Goal: Information Seeking & Learning: Learn about a topic

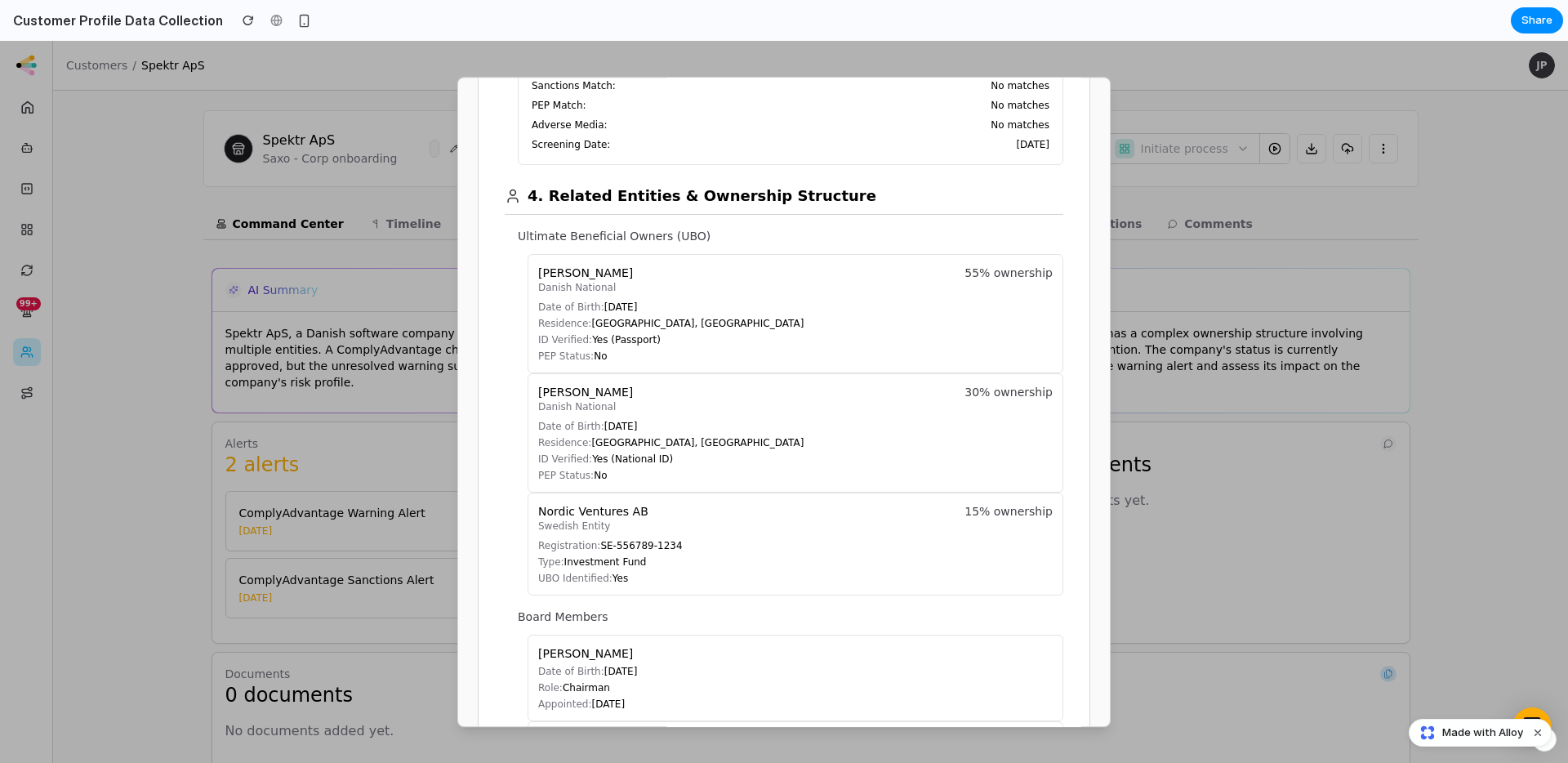
scroll to position [1090, 0]
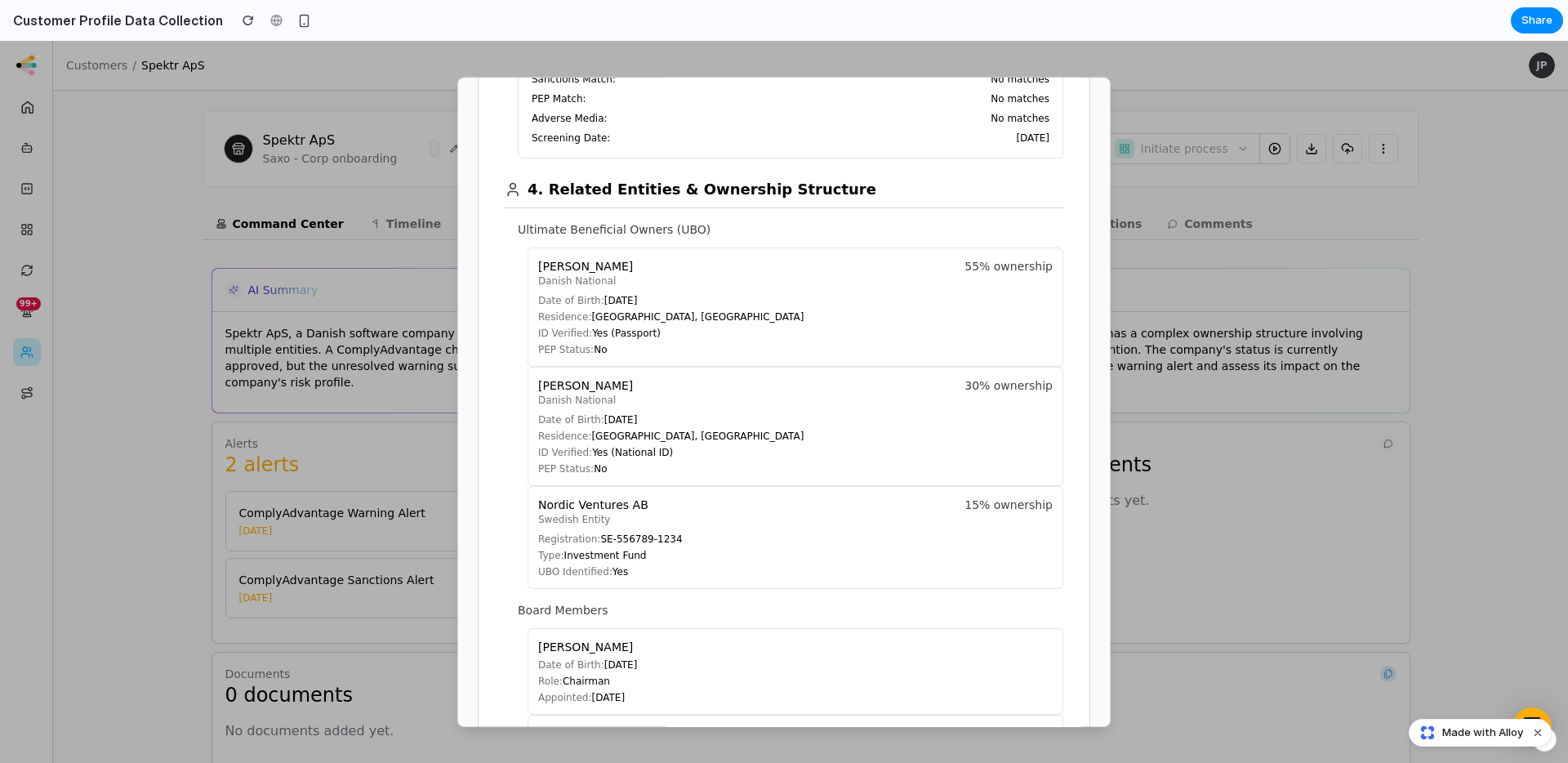
drag, startPoint x: 522, startPoint y: 236, endPoint x: 687, endPoint y: 231, distance: 165.1
click at [686, 231] on p "Ultimate Beneficial Owners (UBO)" at bounding box center [790, 230] width 545 height 17
drag, startPoint x: 708, startPoint y: 230, endPoint x: 535, endPoint y: 229, distance: 173.0
click at [535, 229] on p "Ultimate Beneficial Owners (UBO)" at bounding box center [790, 230] width 545 height 17
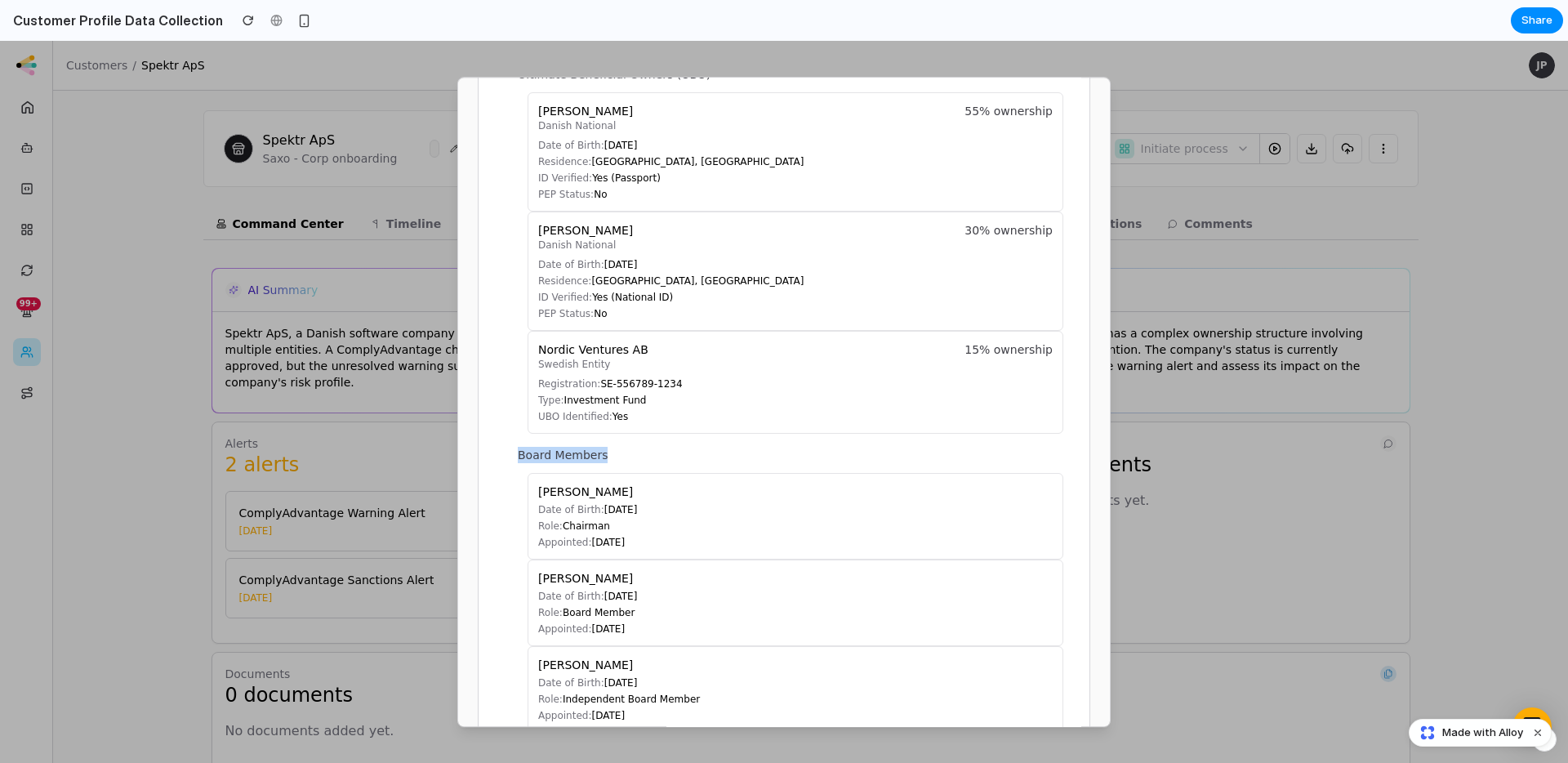
drag, startPoint x: 519, startPoint y: 454, endPoint x: 664, endPoint y: 455, distance: 145.0
click at [663, 455] on p "Board Members" at bounding box center [790, 455] width 545 height 17
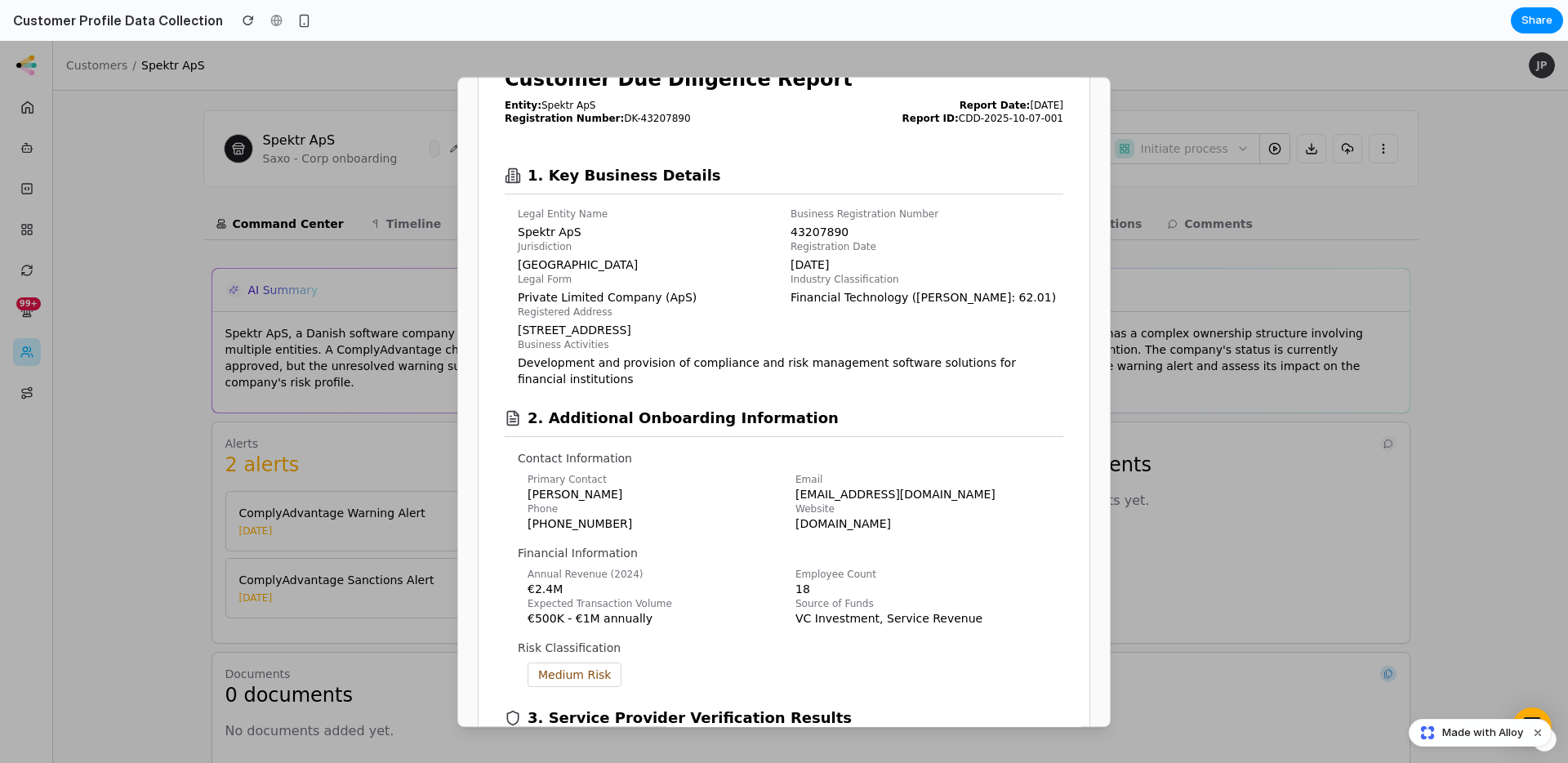
scroll to position [0, 0]
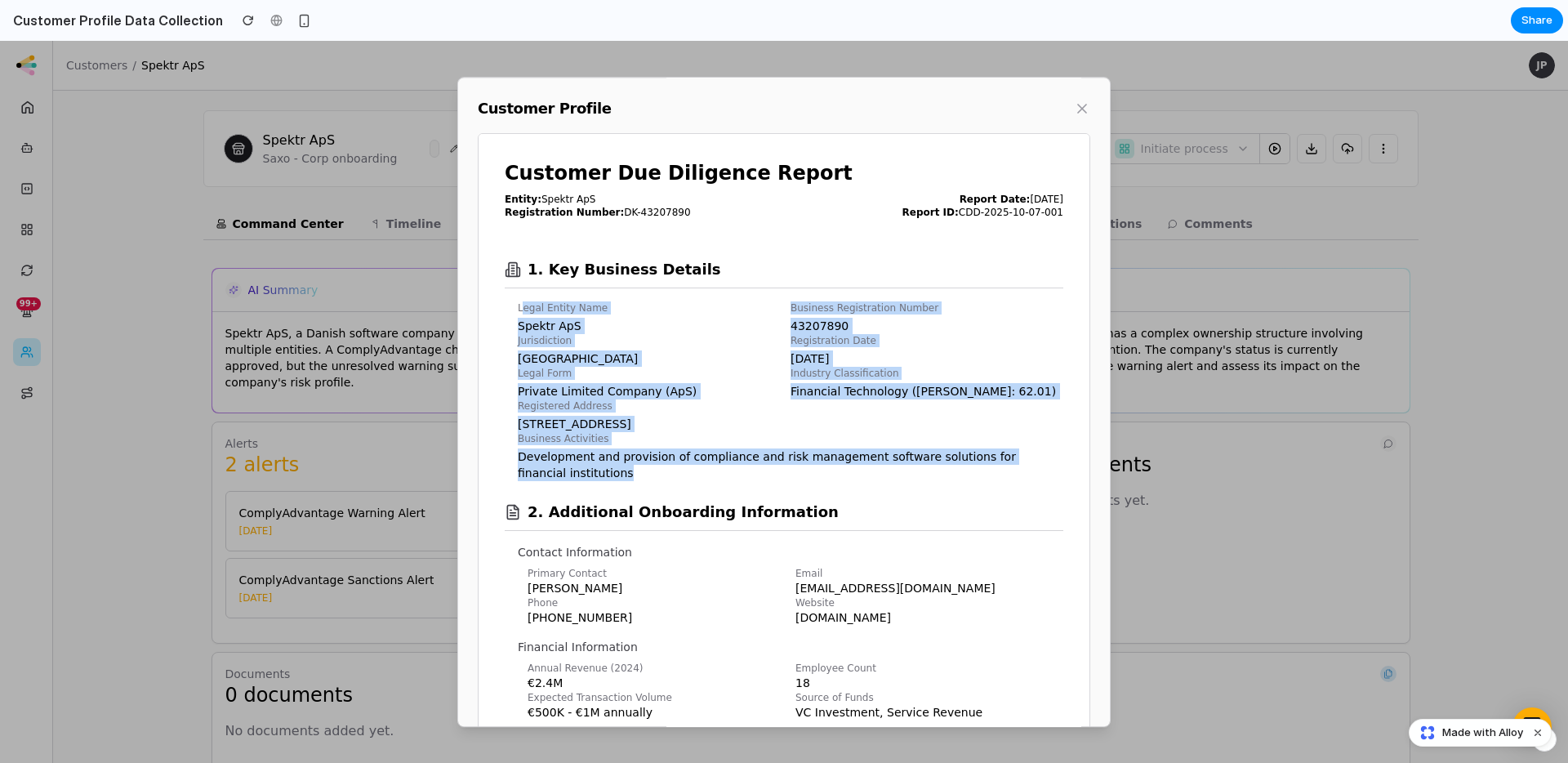
drag, startPoint x: 558, startPoint y: 440, endPoint x: 523, endPoint y: 309, distance: 135.6
click at [523, 309] on div "Legal Entity Name Spektr ApS Business Registration Number 43207890 Jurisdiction…" at bounding box center [790, 391] width 545 height 180
click at [522, 309] on p "Legal Entity Name" at bounding box center [654, 307] width 273 height 13
drag, startPoint x: 523, startPoint y: 311, endPoint x: 609, endPoint y: 471, distance: 181.6
click at [609, 471] on div "Legal Entity Name Spektr ApS Business Registration Number 43207890 Jurisdiction…" at bounding box center [790, 391] width 545 height 180
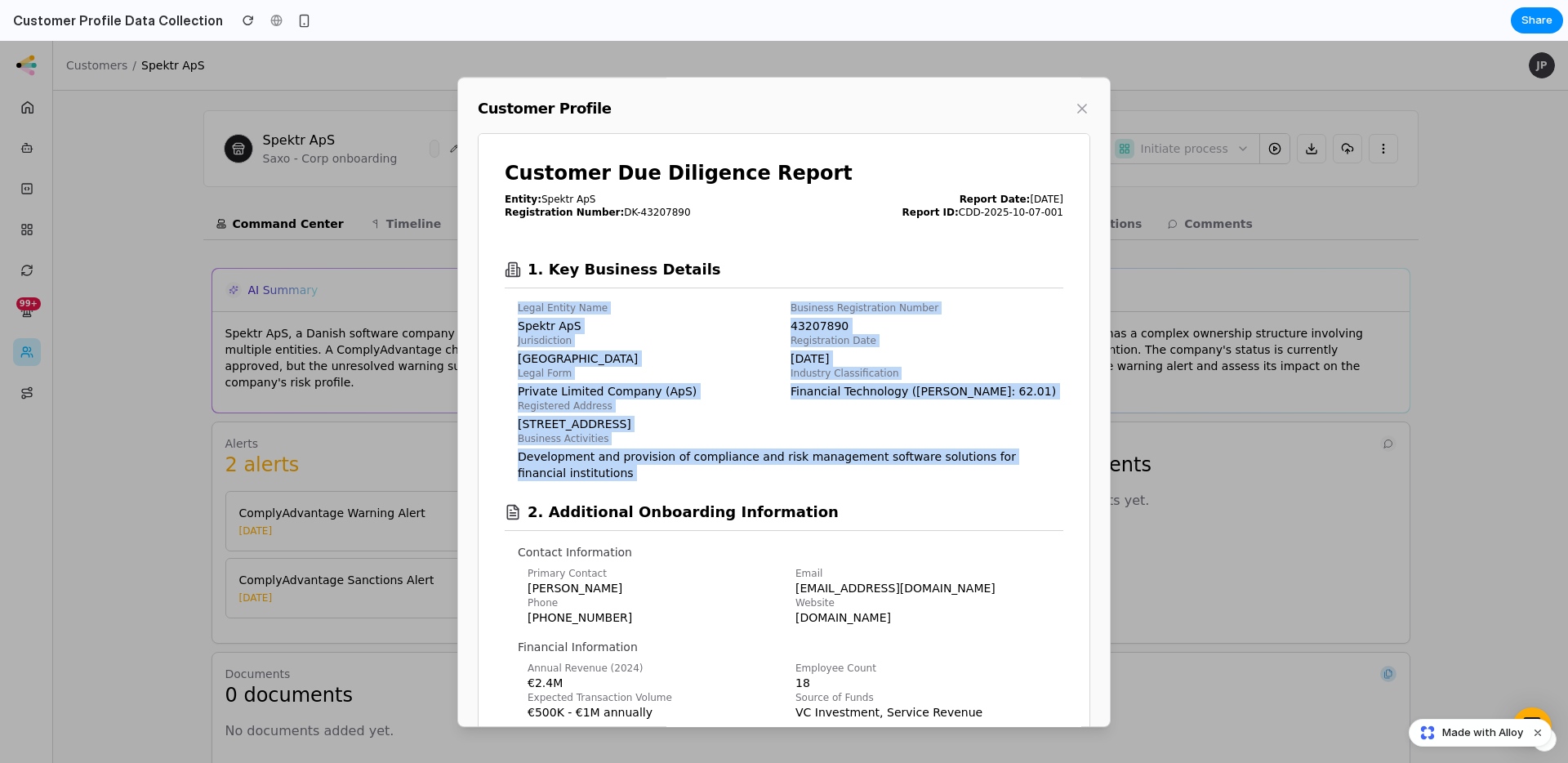
click at [614, 468] on p "Development and provision of compliance and risk management software solutions …" at bounding box center [790, 464] width 545 height 32
drag, startPoint x: 608, startPoint y: 471, endPoint x: 507, endPoint y: 339, distance: 166.2
click at [507, 339] on section "1. Key Business Details Legal Entity Name Spektr ApS Business Registration Numb…" at bounding box center [784, 360] width 558 height 243
click at [594, 484] on div "2. Additional Onboarding Information" at bounding box center [784, 505] width 558 height 50
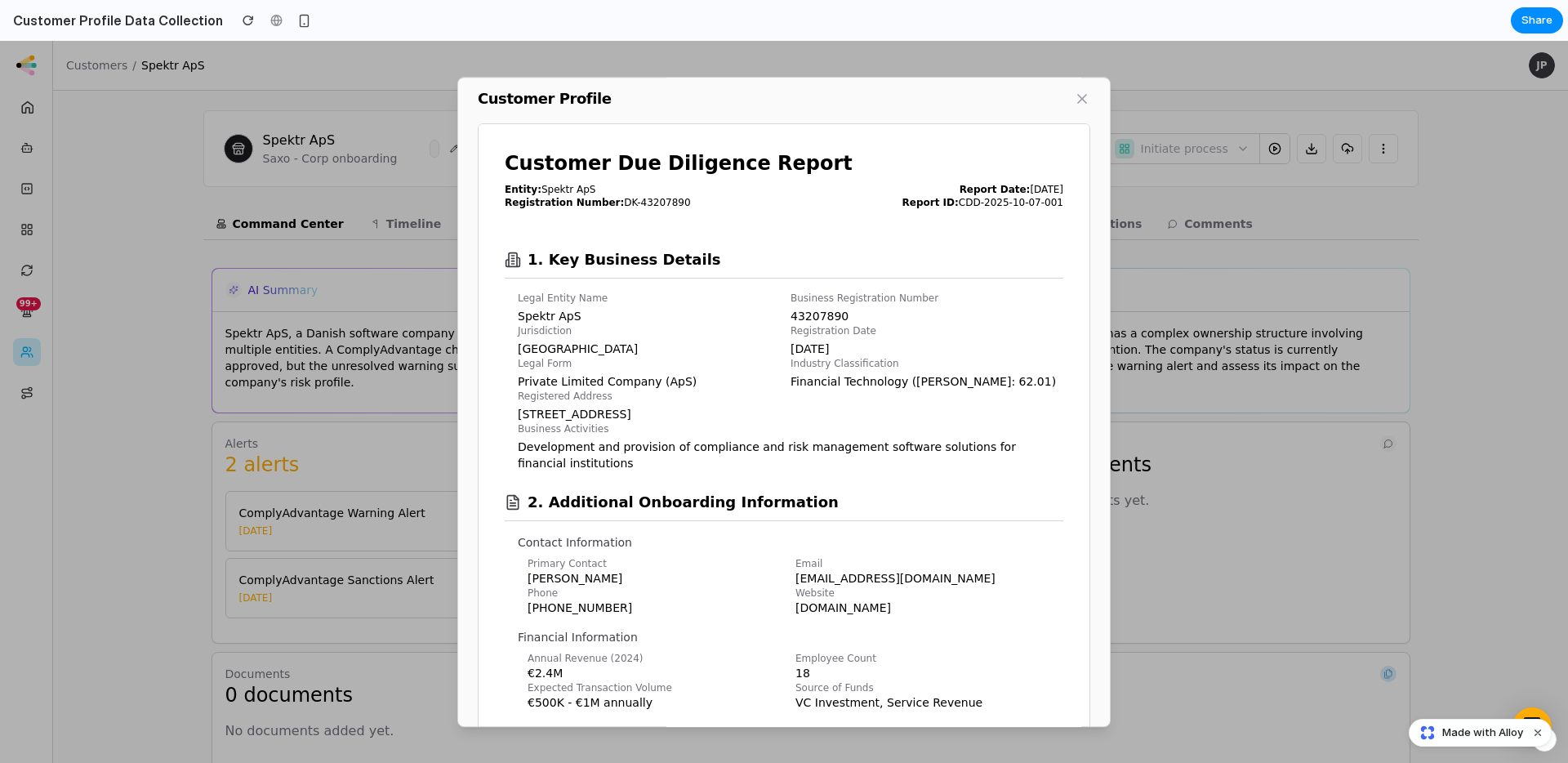
scroll to position [7, 0]
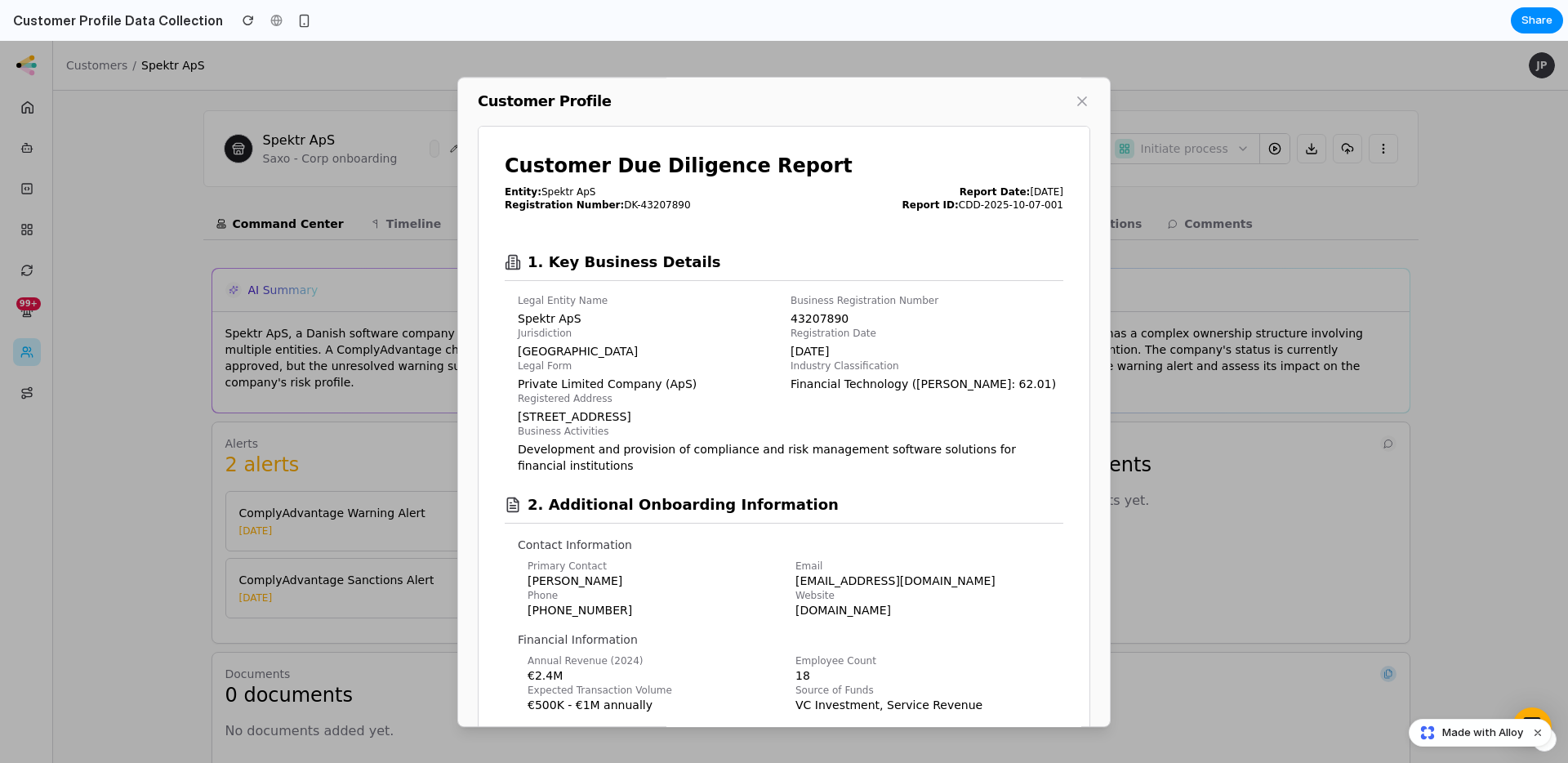
drag, startPoint x: 515, startPoint y: 19, endPoint x: 493, endPoint y: 1, distance: 28.4
click at [515, 18] on section "Customer Profile Data Collection Share" at bounding box center [781, 20] width 1563 height 41
